Goal: Transaction & Acquisition: Purchase product/service

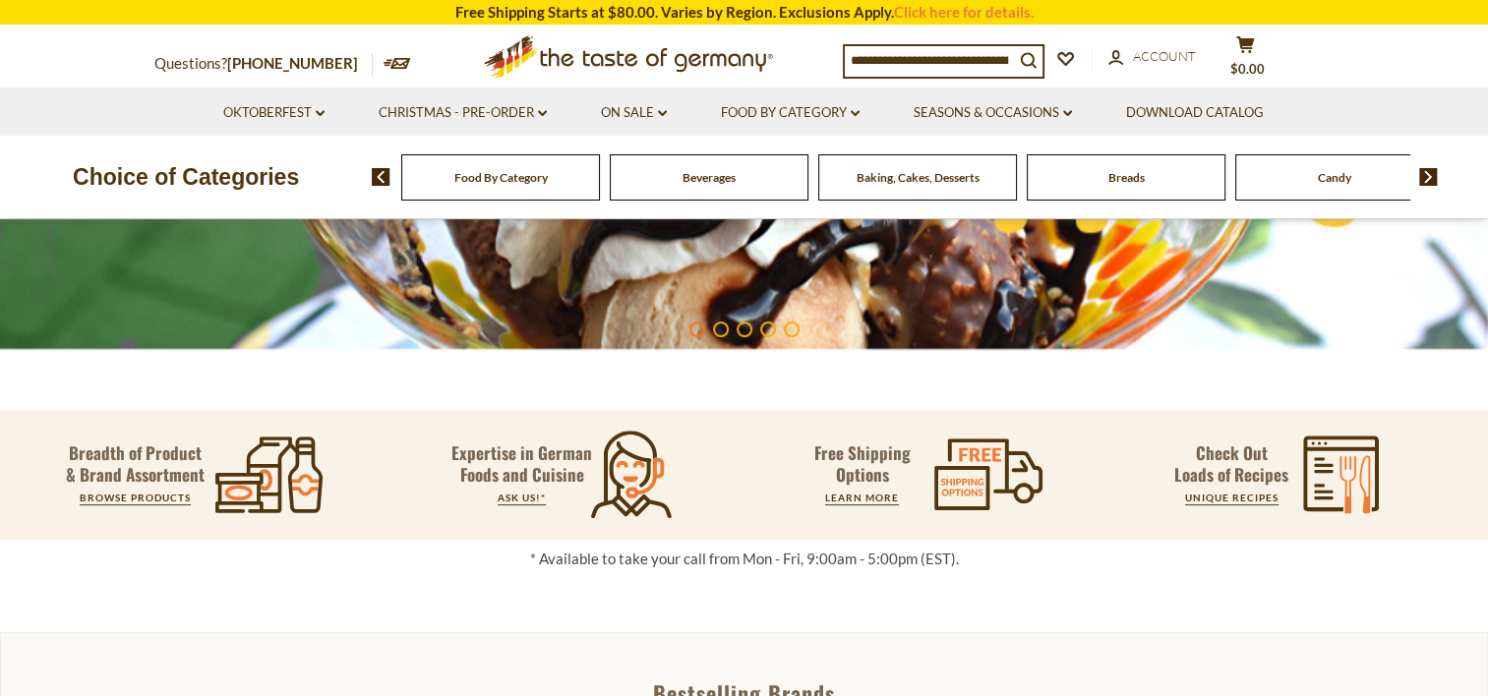
scroll to position [590, 0]
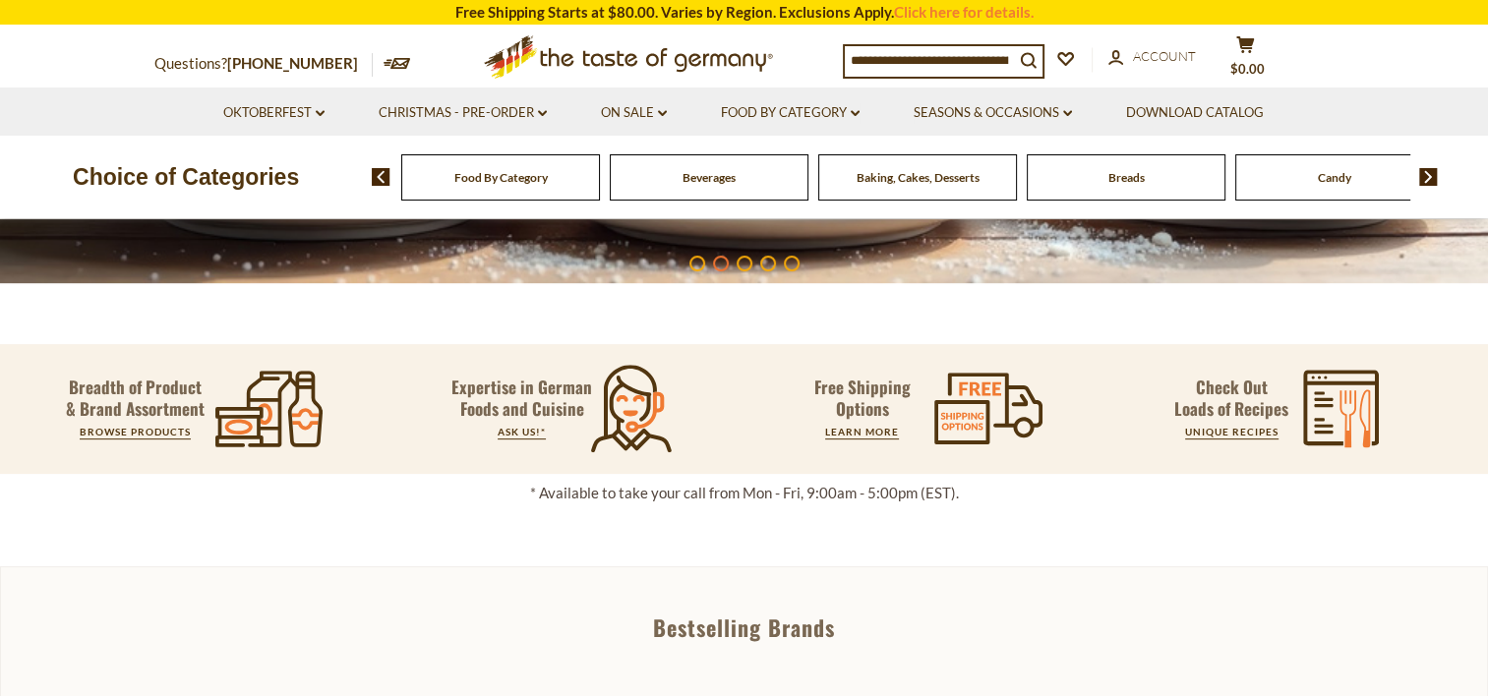
click at [511, 165] on div "Food By Category" at bounding box center [500, 177] width 199 height 46
click at [506, 180] on span "Food By Category" at bounding box center [500, 177] width 93 height 15
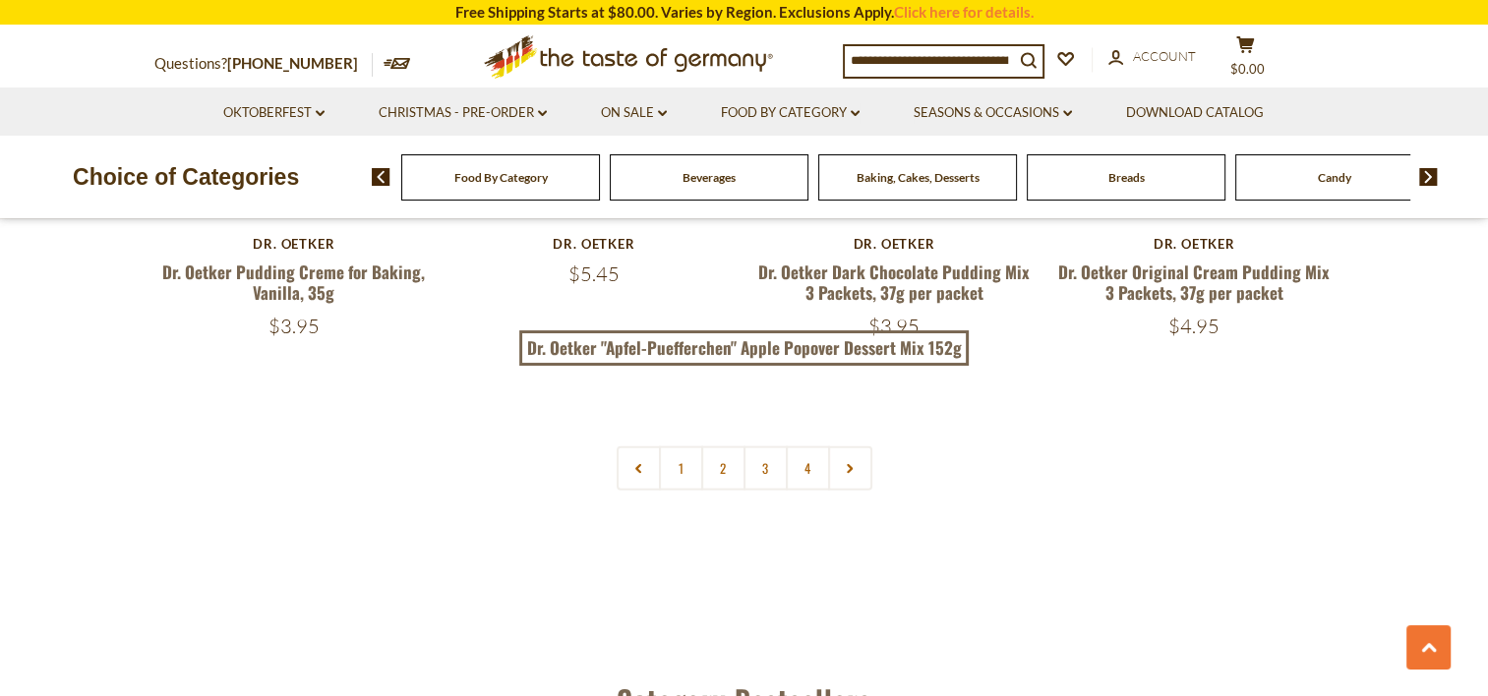
scroll to position [4328, 0]
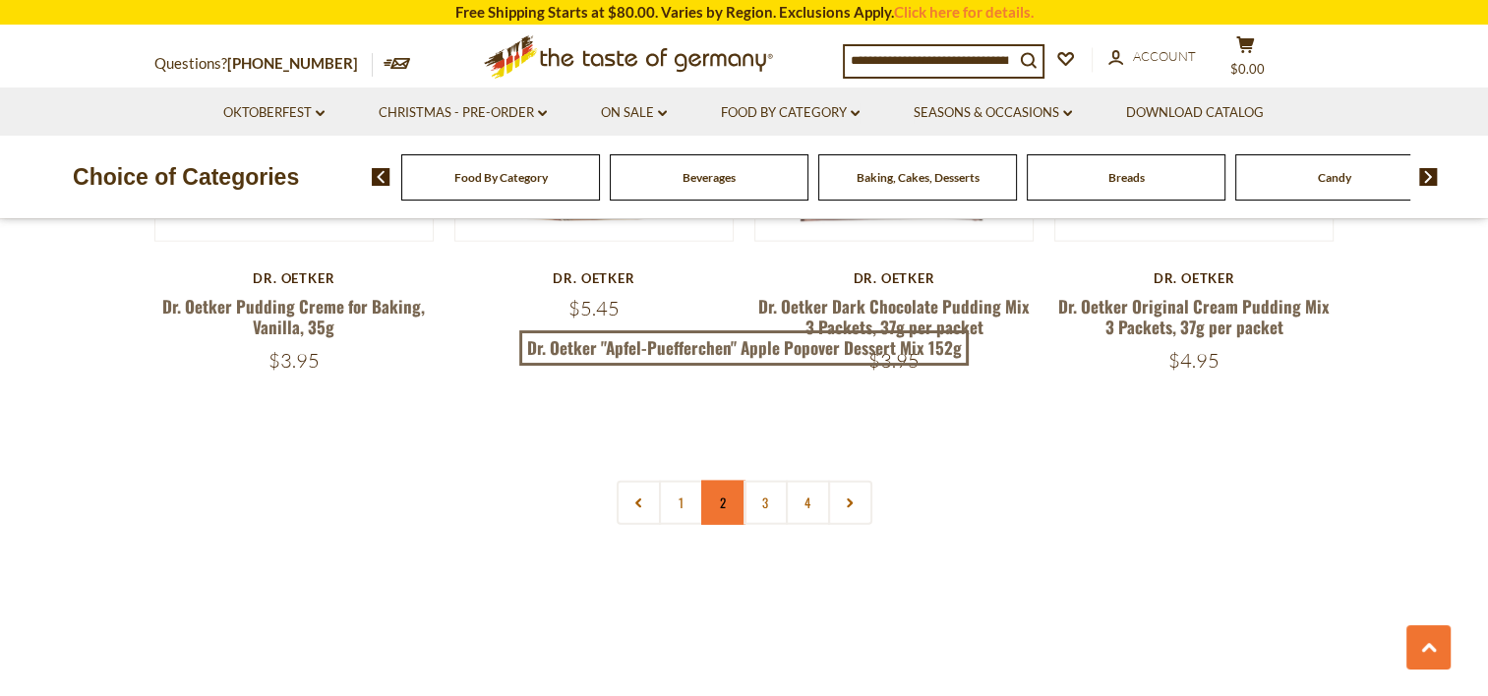
click at [728, 481] on link "2" at bounding box center [723, 503] width 44 height 44
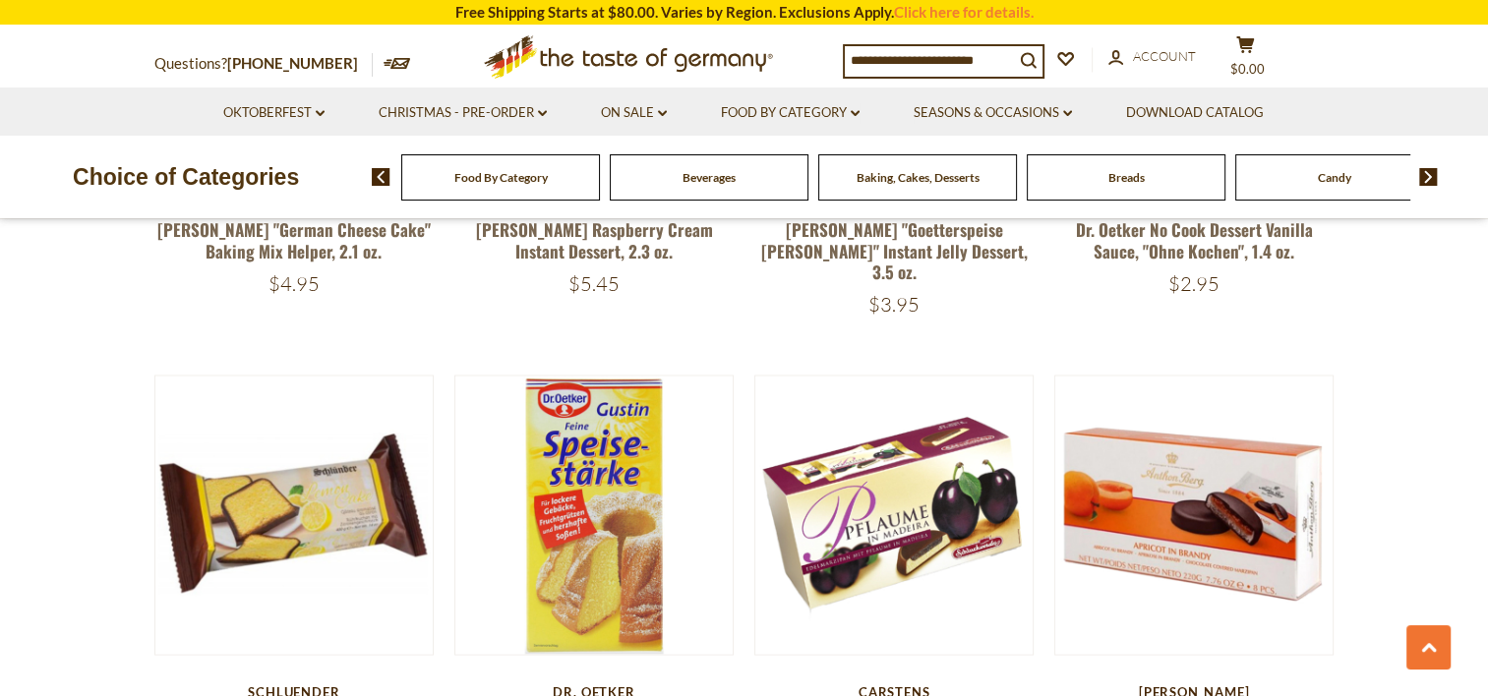
scroll to position [3506, 0]
